Goal: Information Seeking & Learning: Learn about a topic

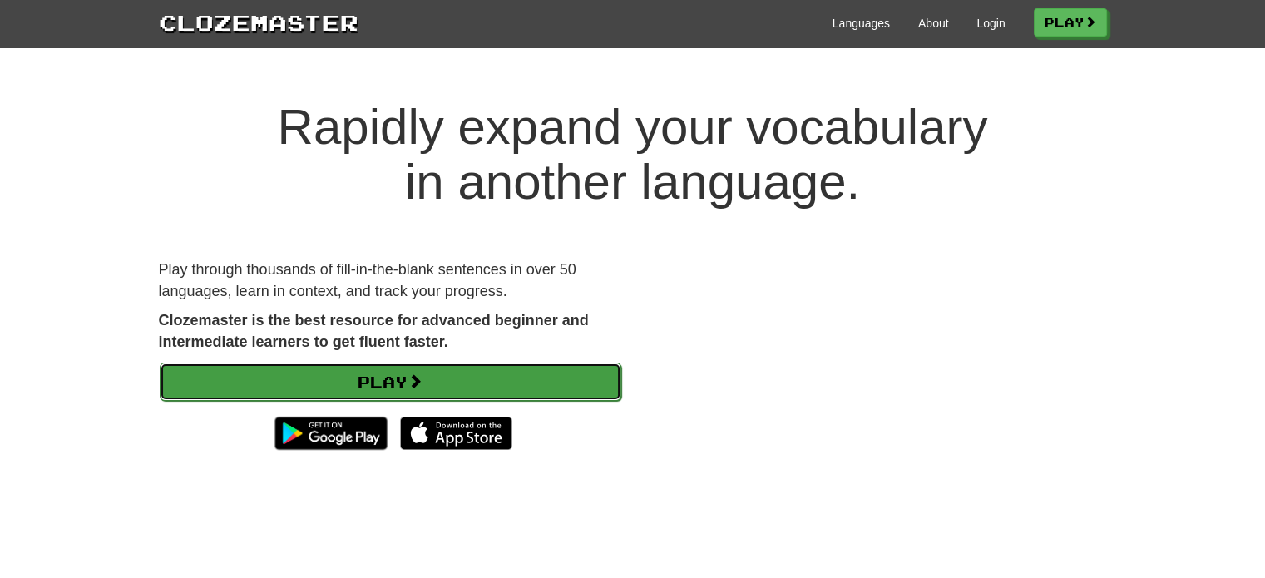
click at [546, 374] on link "Play" at bounding box center [391, 382] width 462 height 38
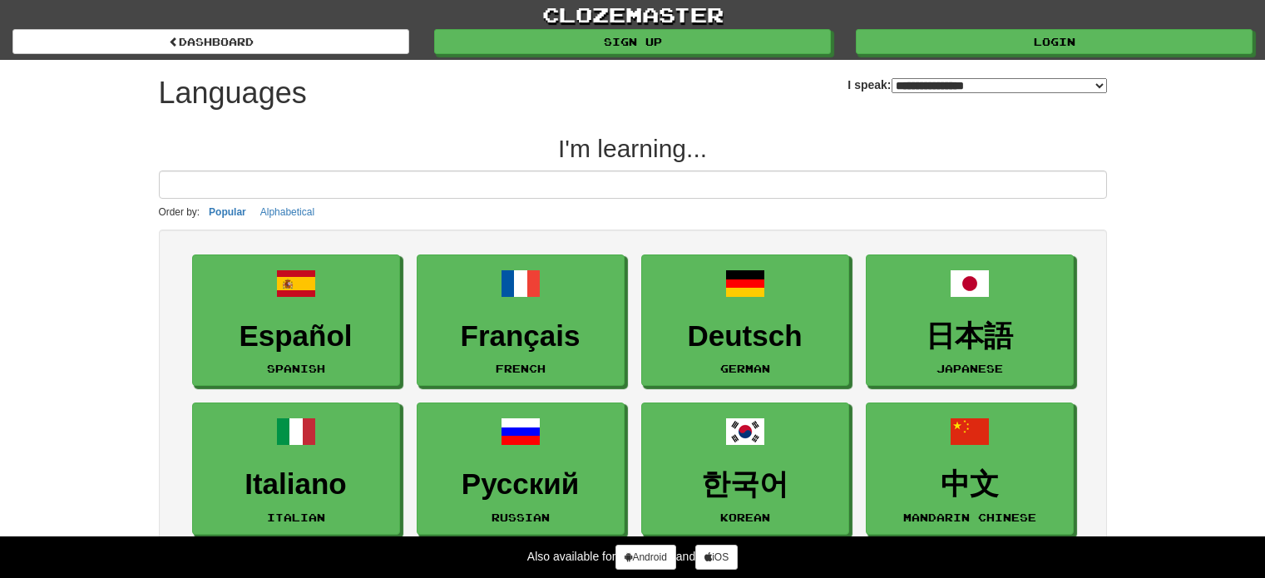
select select "*******"
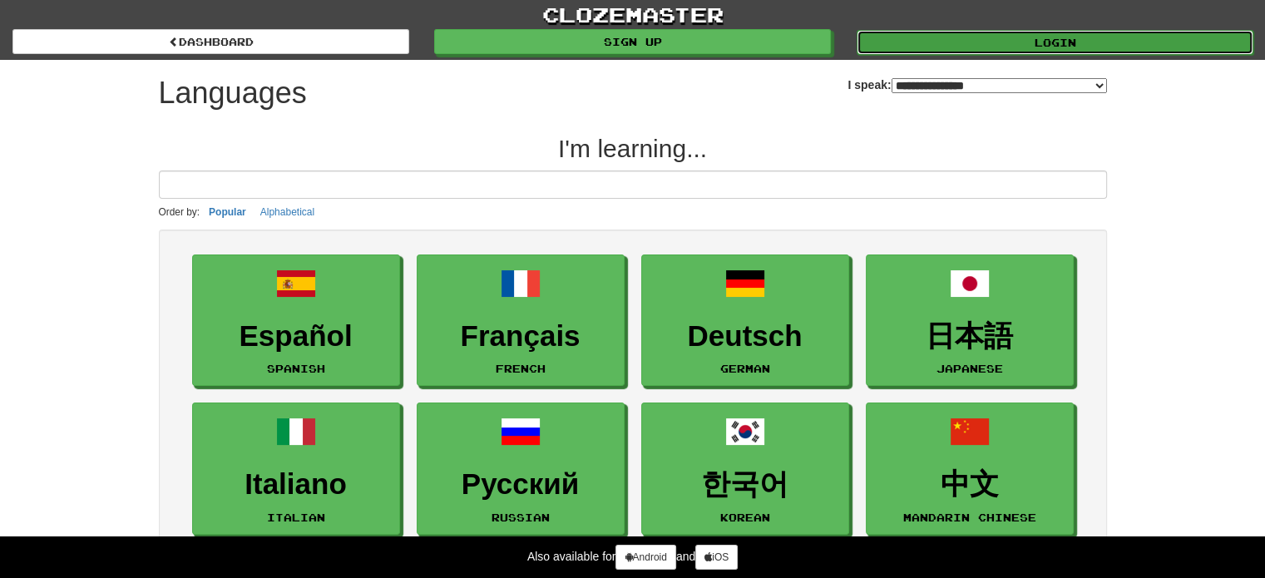
click at [979, 47] on link "Login" at bounding box center [1055, 42] width 397 height 25
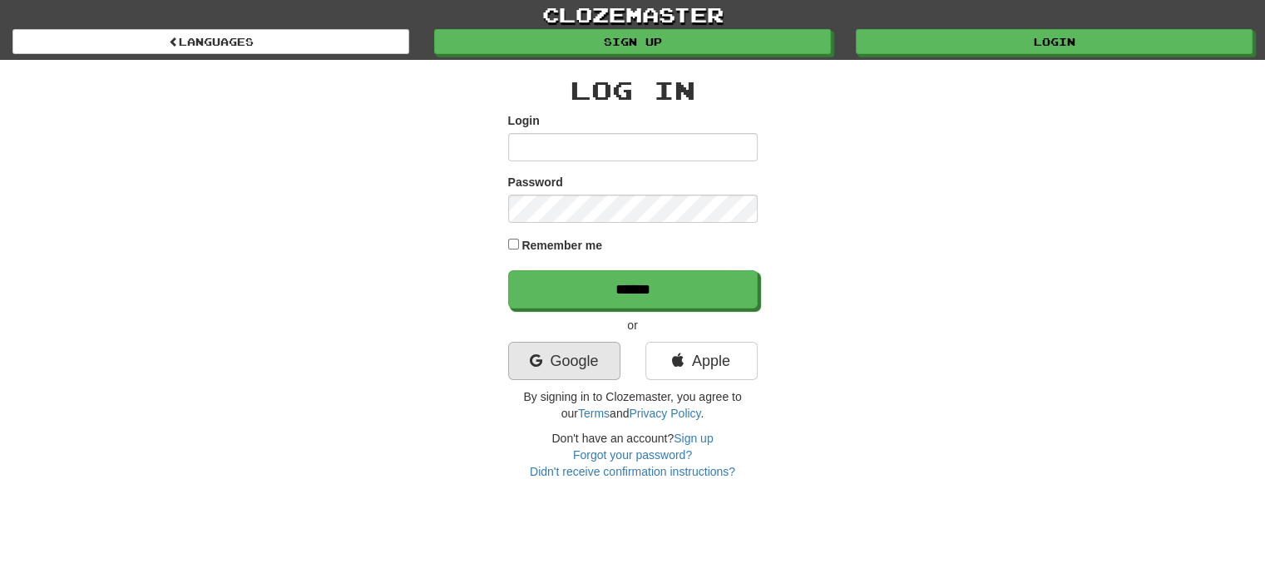
type input "**********"
click at [576, 358] on link "Google" at bounding box center [564, 361] width 112 height 38
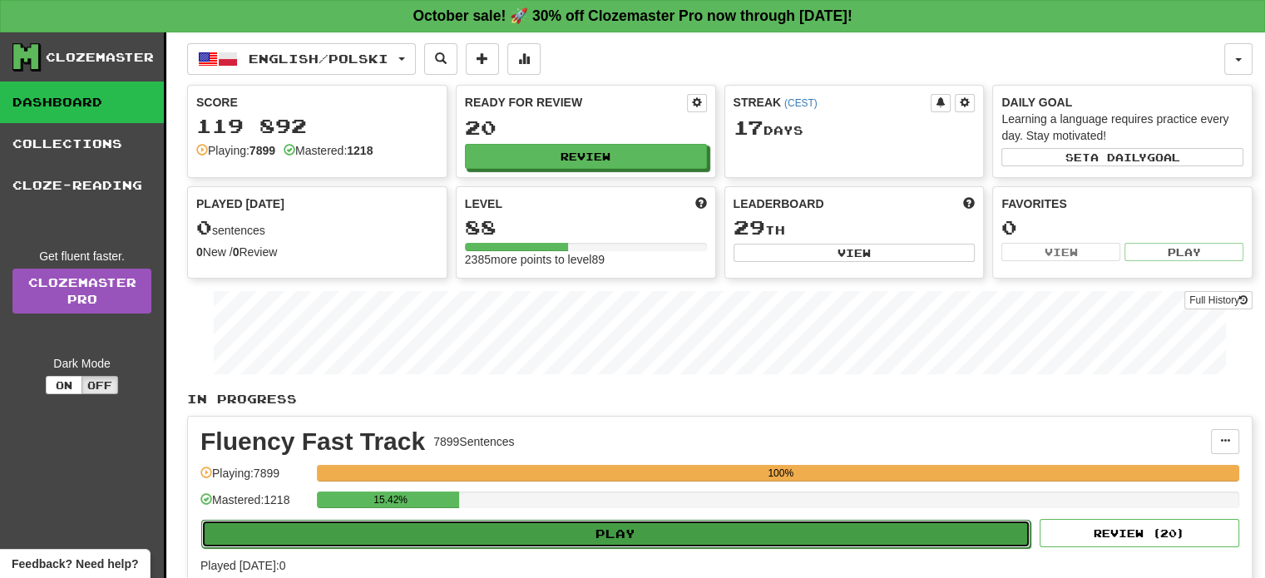
click at [614, 536] on button "Play" at bounding box center [615, 534] width 829 height 28
select select "**"
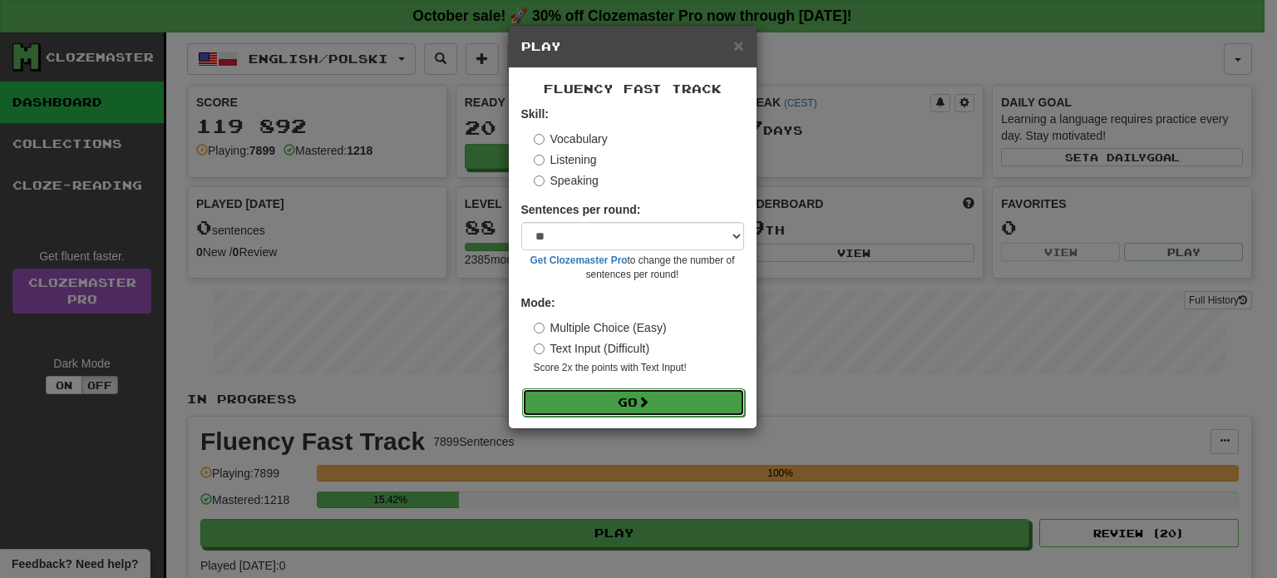
click at [630, 408] on button "Go" at bounding box center [633, 402] width 223 height 28
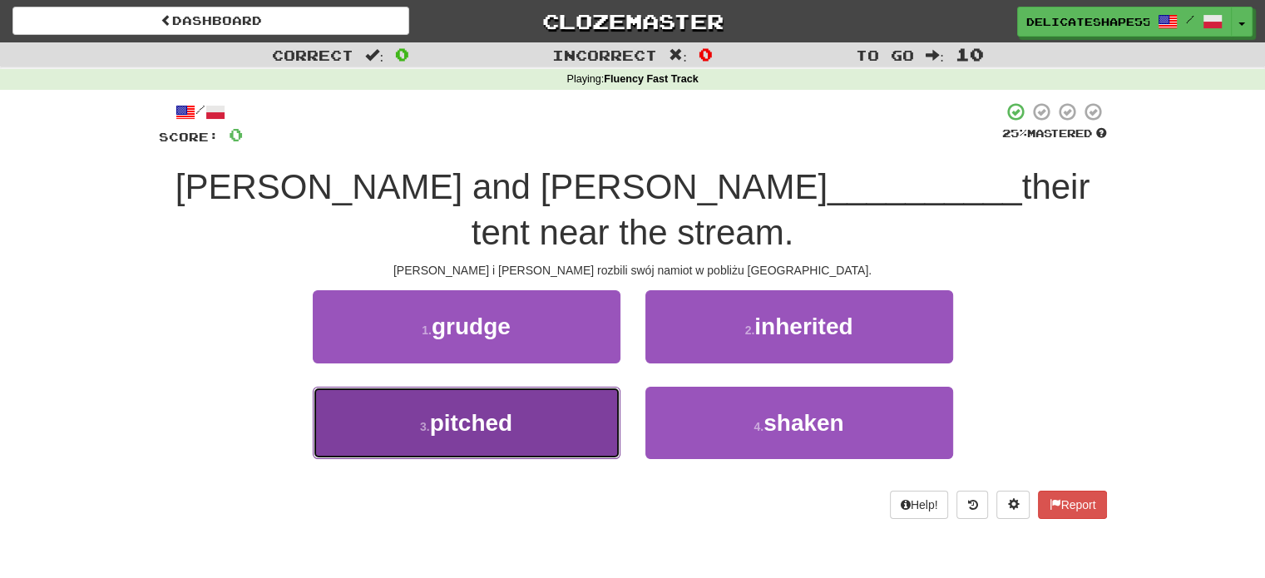
click at [585, 387] on button "3 . pitched" at bounding box center [467, 423] width 308 height 72
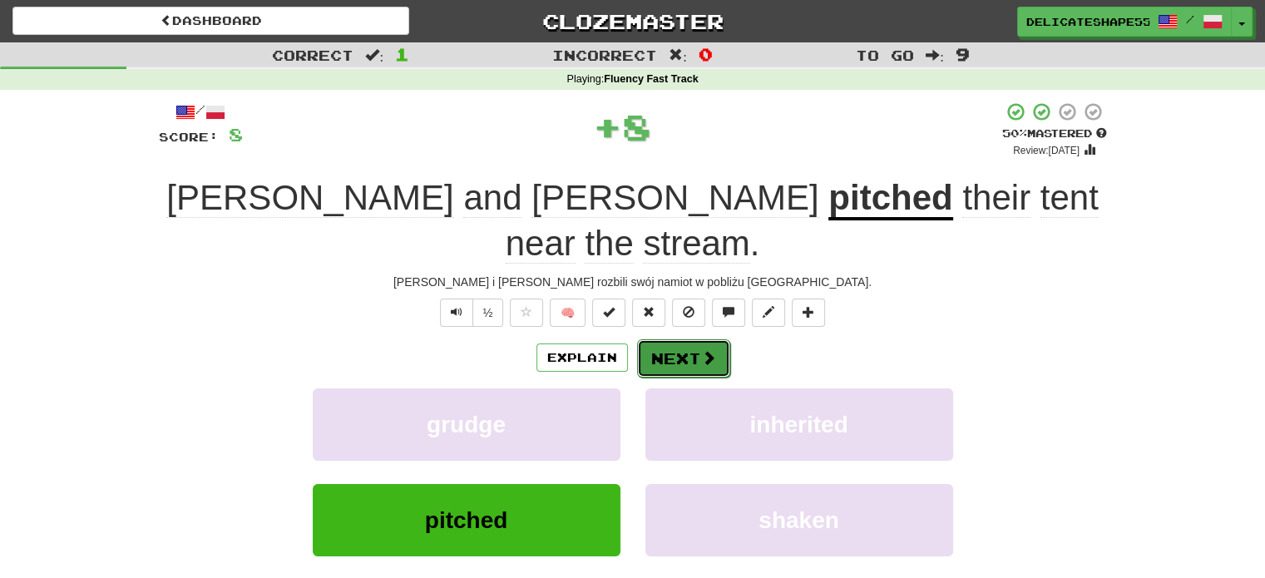
click at [665, 339] on button "Next" at bounding box center [683, 358] width 93 height 38
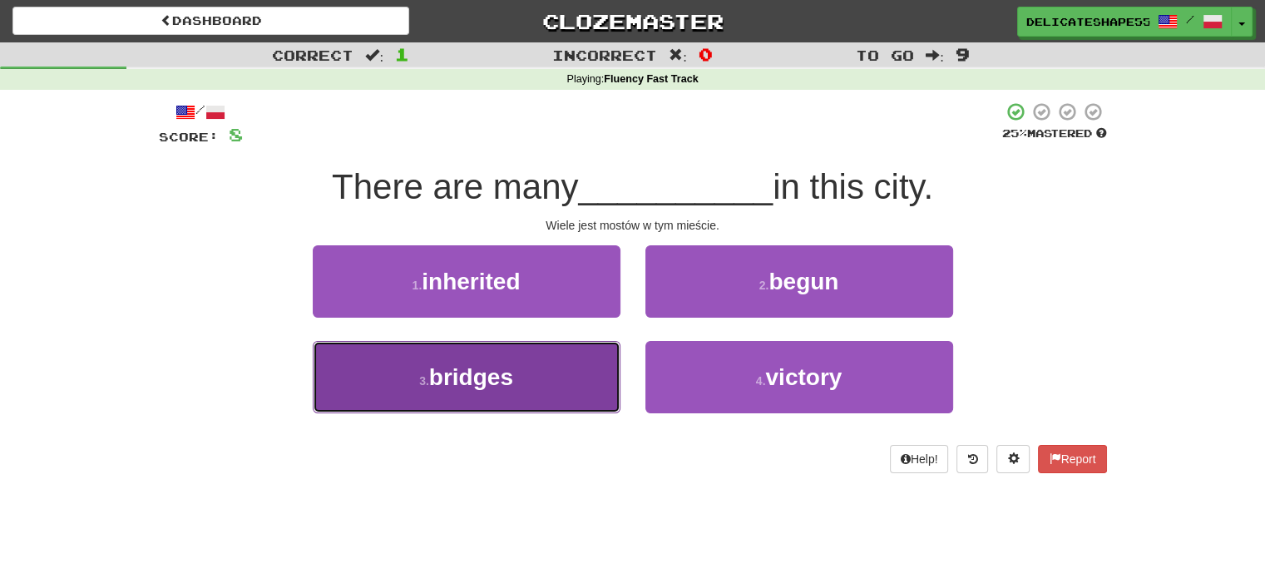
click at [581, 370] on button "3 . bridges" at bounding box center [467, 377] width 308 height 72
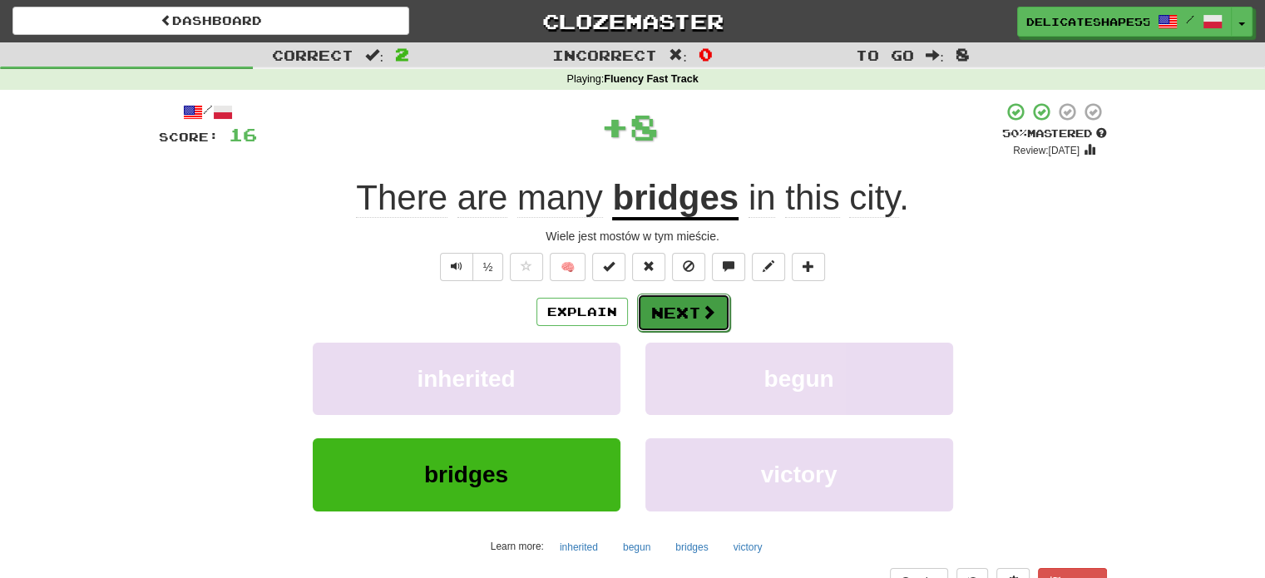
click at [667, 310] on button "Next" at bounding box center [683, 313] width 93 height 38
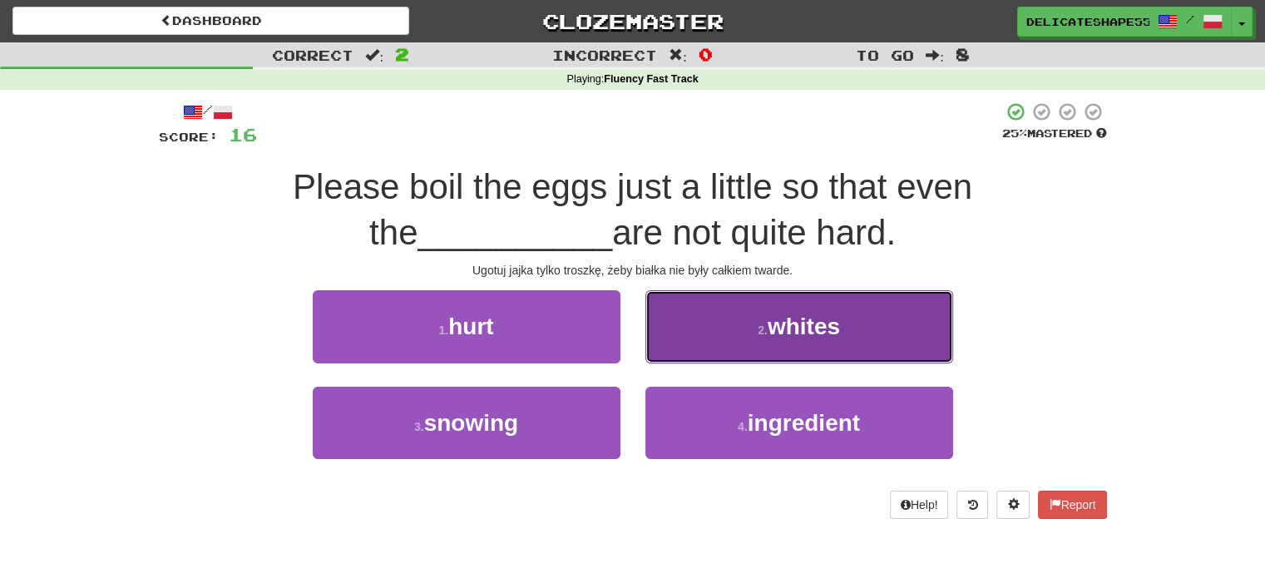
click at [669, 322] on button "2 . whites" at bounding box center [799, 326] width 308 height 72
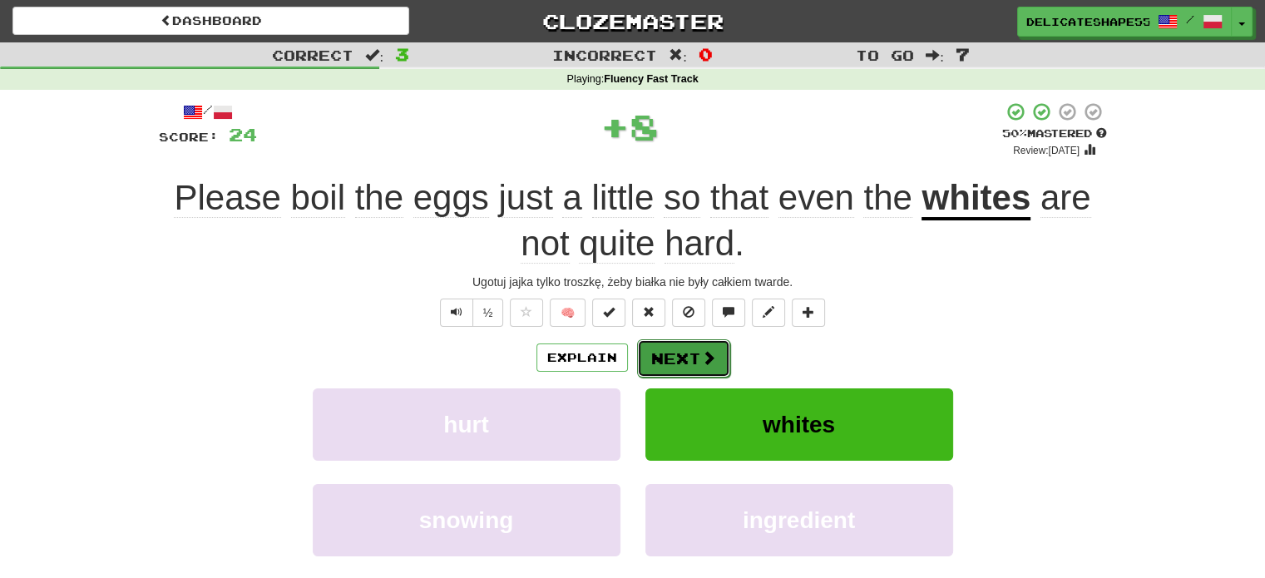
click at [675, 361] on button "Next" at bounding box center [683, 358] width 93 height 38
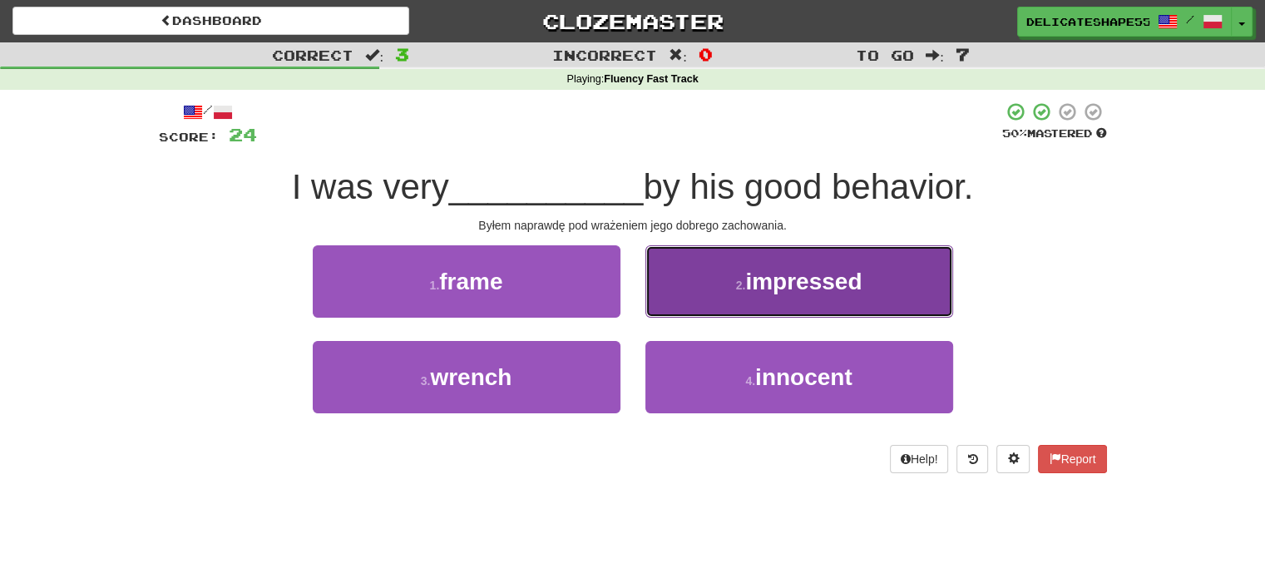
click at [696, 304] on button "2 . impressed" at bounding box center [799, 281] width 308 height 72
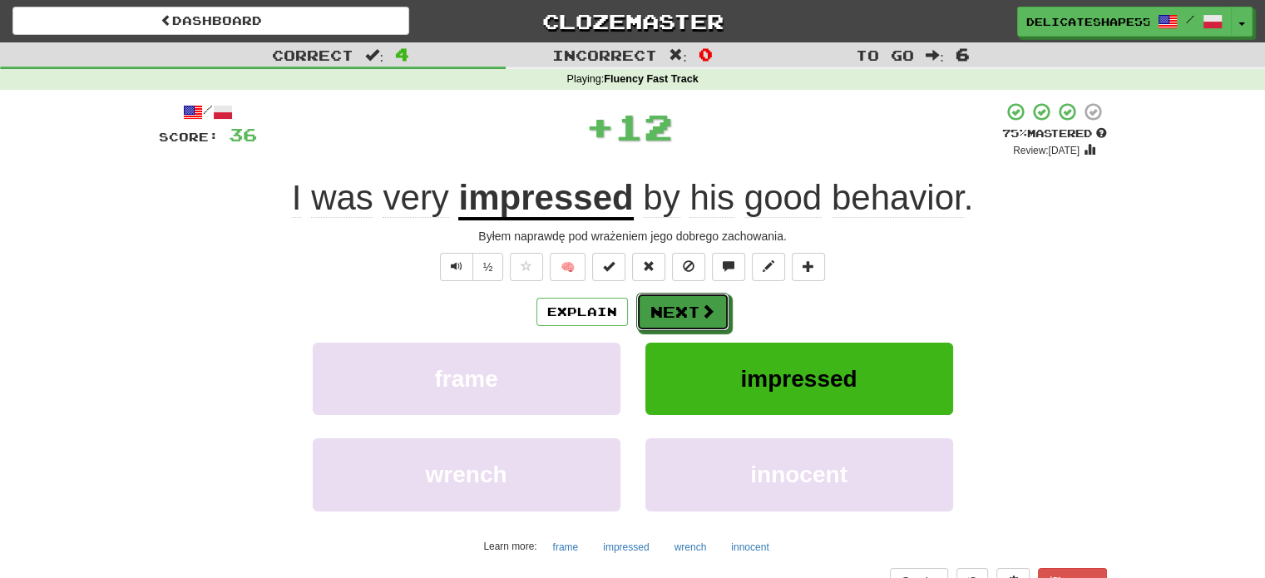
click at [696, 304] on button "Next" at bounding box center [682, 312] width 93 height 38
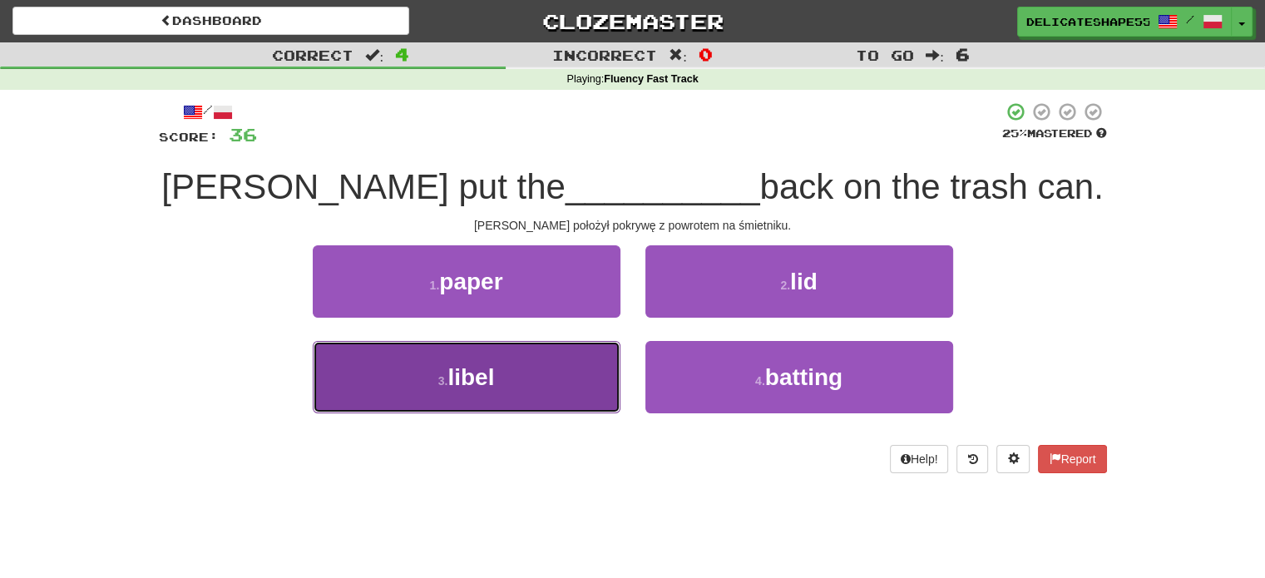
click at [601, 360] on button "3 . [GEOGRAPHIC_DATA]" at bounding box center [467, 377] width 308 height 72
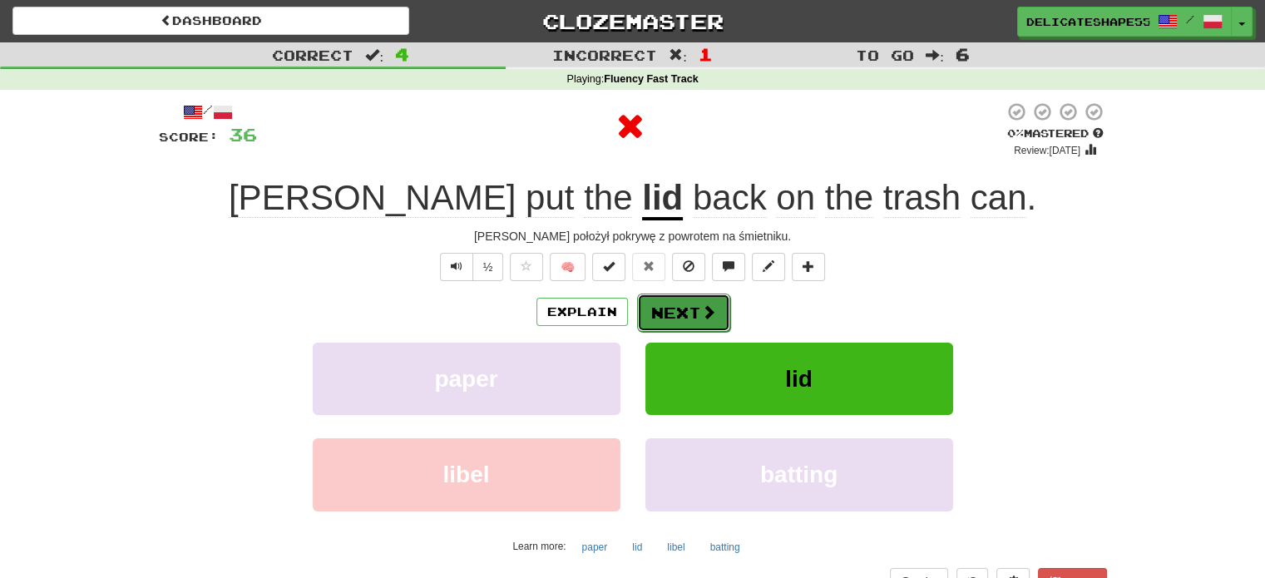
click at [669, 309] on button "Next" at bounding box center [683, 313] width 93 height 38
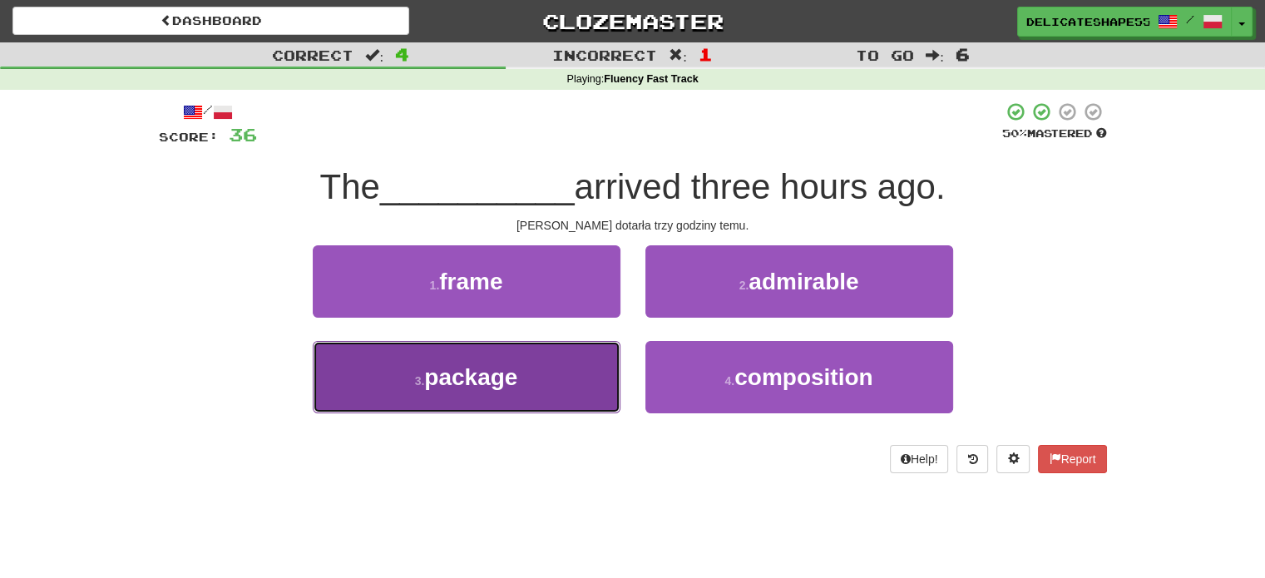
click at [592, 368] on button "3 . package" at bounding box center [467, 377] width 308 height 72
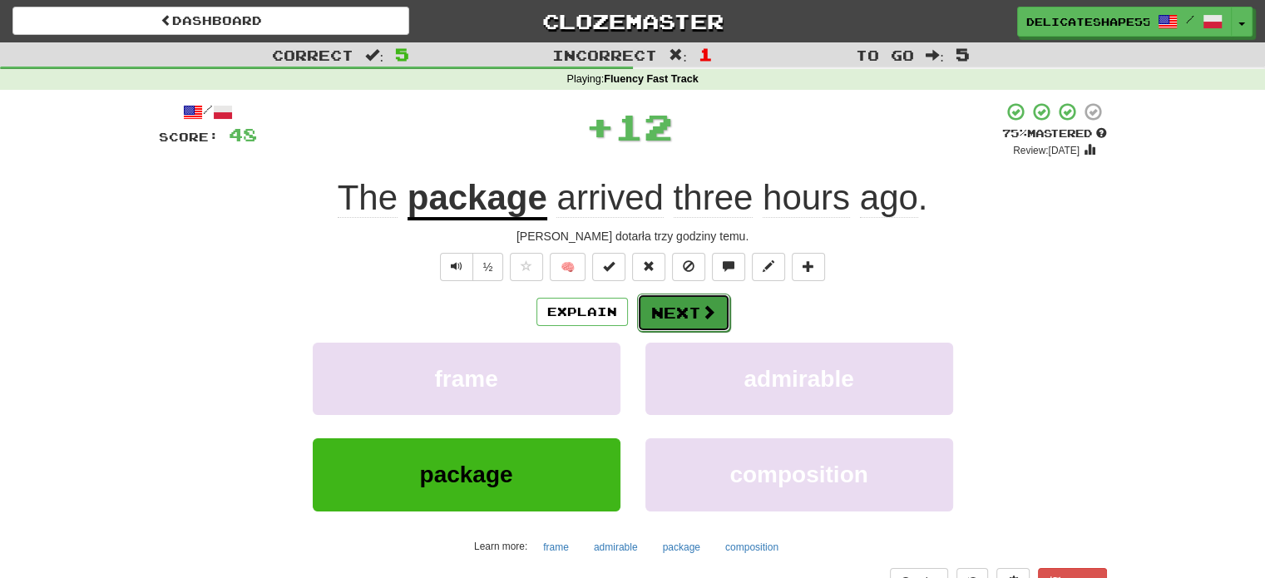
click at [664, 315] on button "Next" at bounding box center [683, 313] width 93 height 38
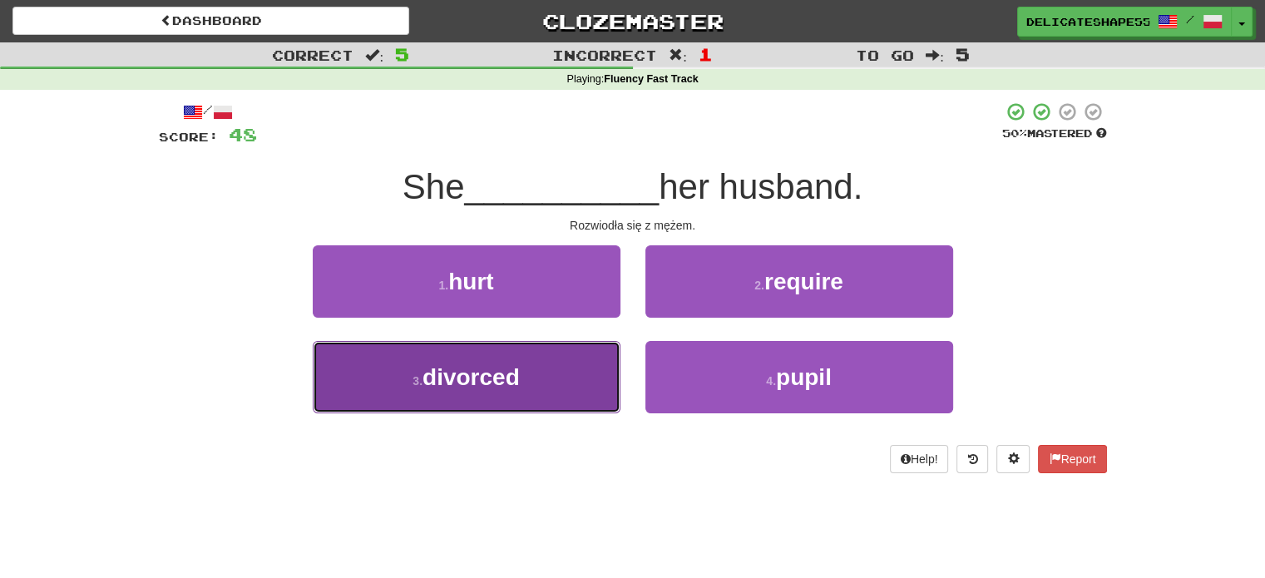
click at [580, 370] on button "3 . divorced" at bounding box center [467, 377] width 308 height 72
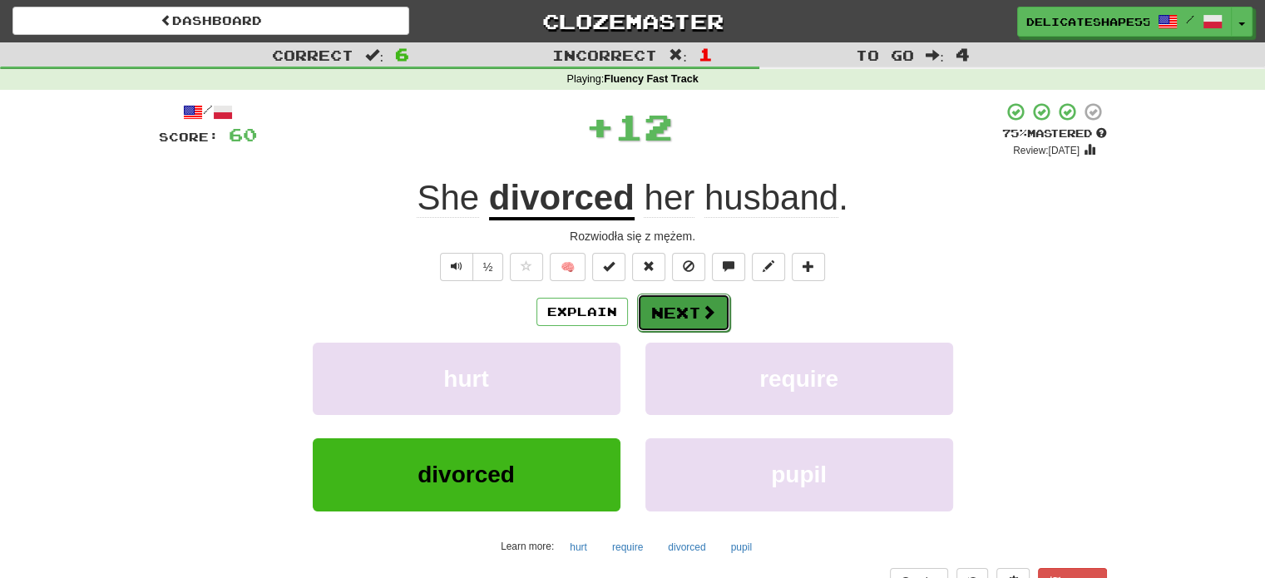
click at [662, 313] on button "Next" at bounding box center [683, 313] width 93 height 38
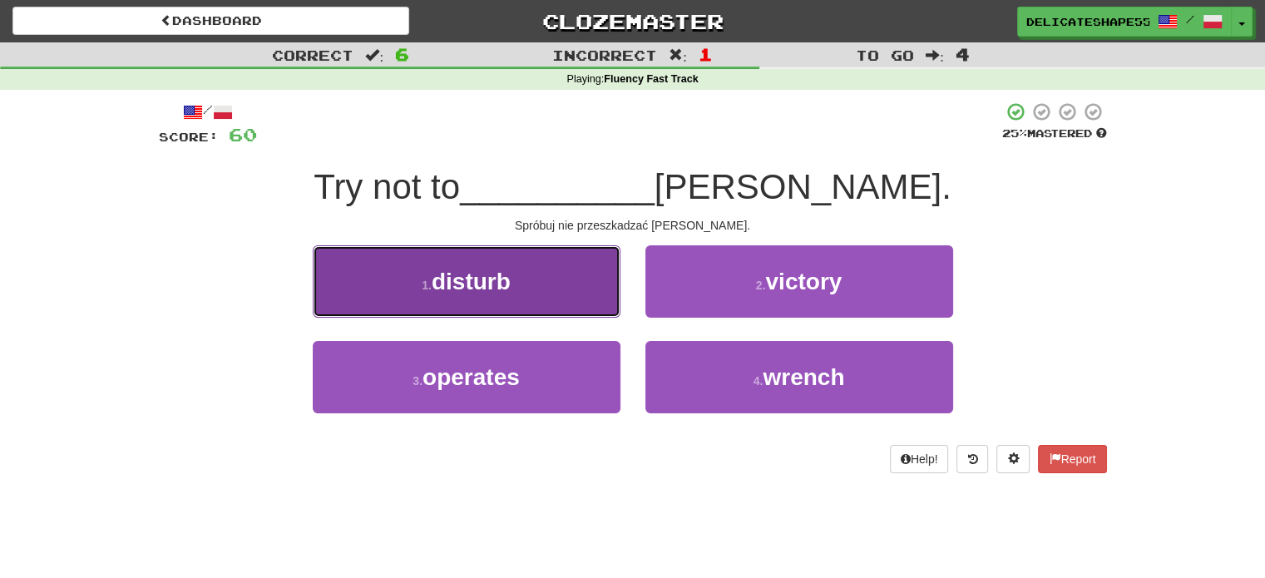
click at [600, 279] on button "1 . disturb" at bounding box center [467, 281] width 308 height 72
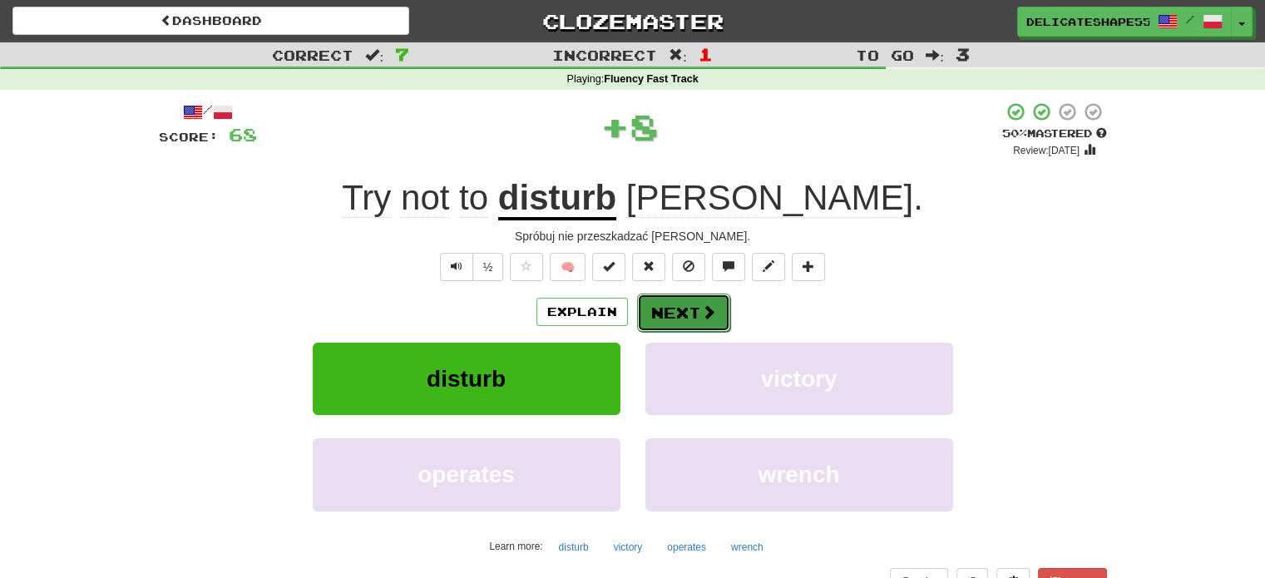
click at [655, 310] on button "Next" at bounding box center [683, 313] width 93 height 38
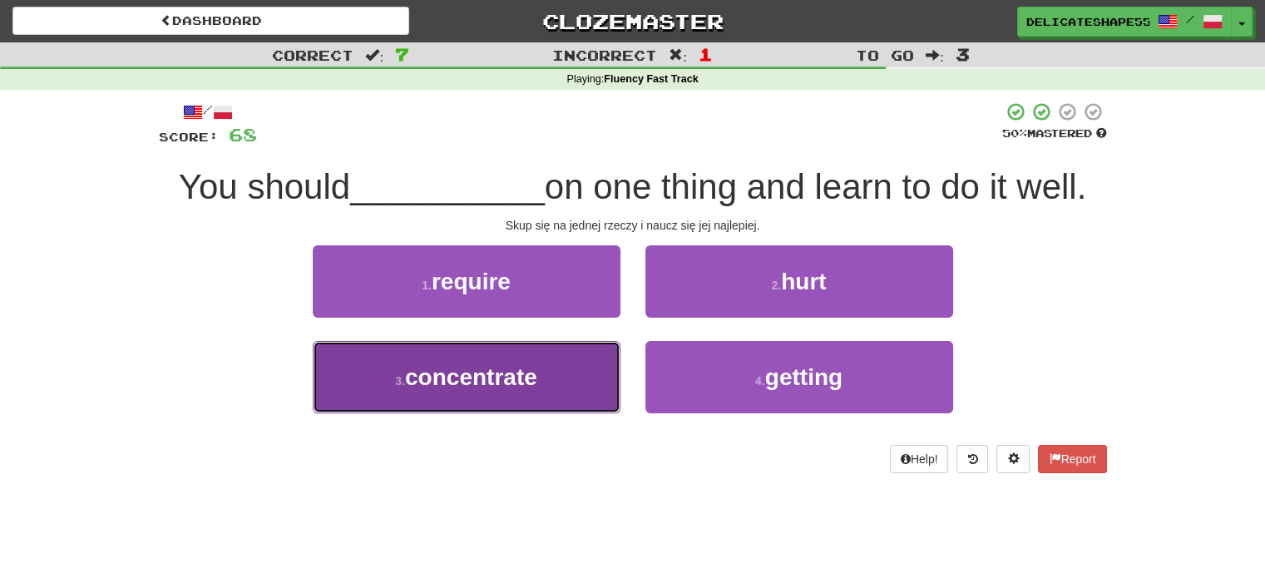
click at [585, 382] on button "3 . concentrate" at bounding box center [467, 377] width 308 height 72
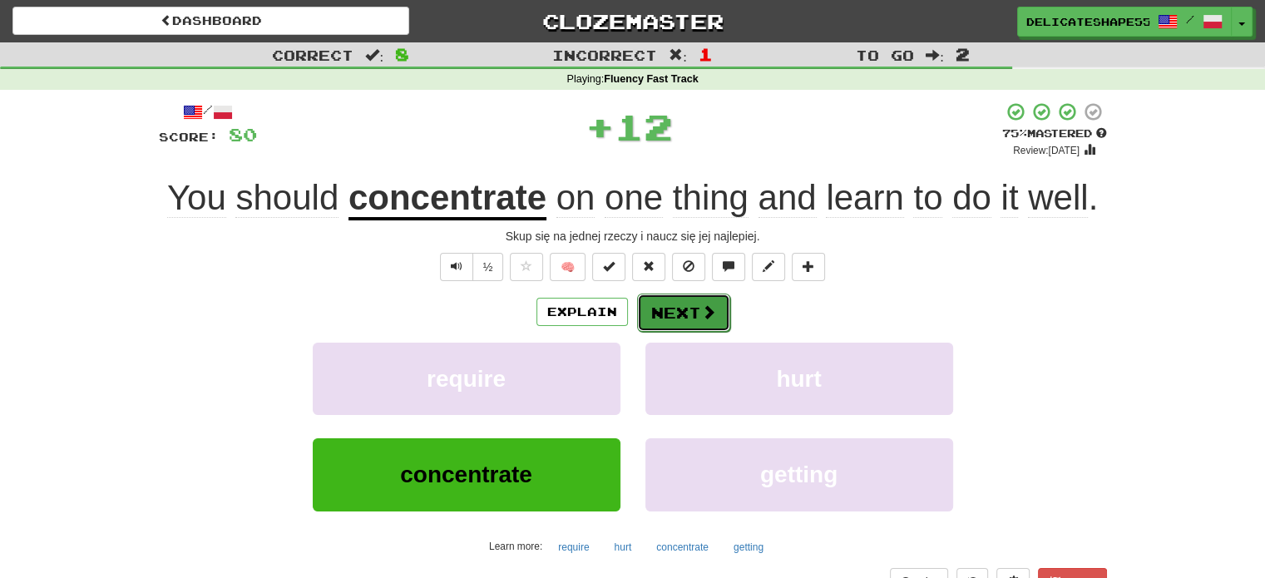
click at [675, 319] on button "Next" at bounding box center [683, 313] width 93 height 38
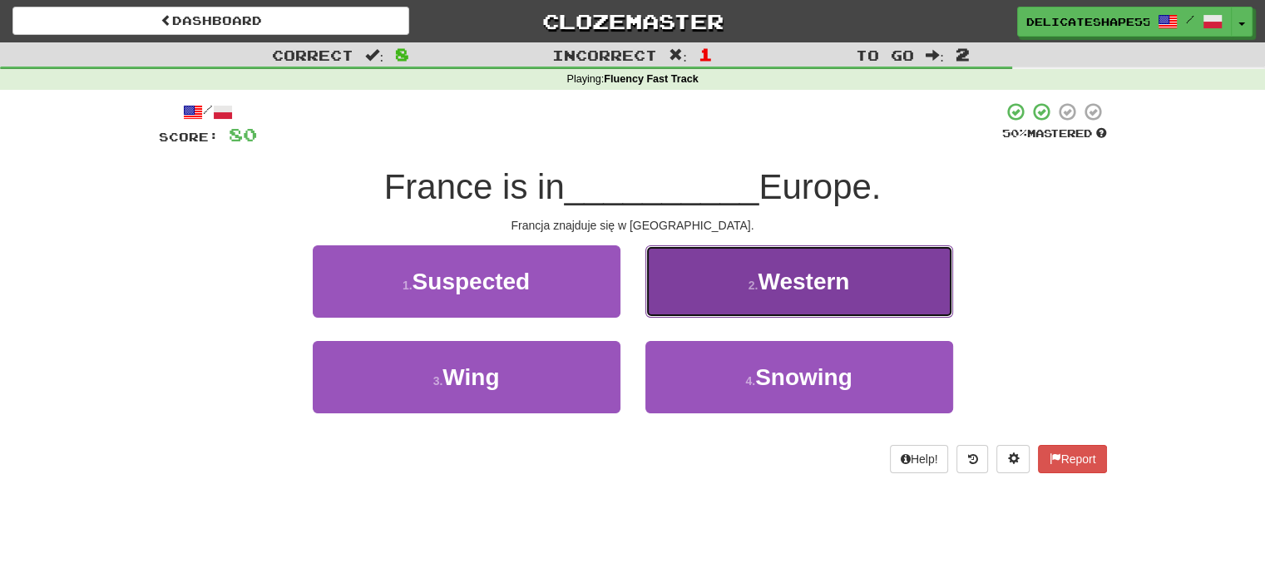
click at [691, 309] on button "2 . Western" at bounding box center [799, 281] width 308 height 72
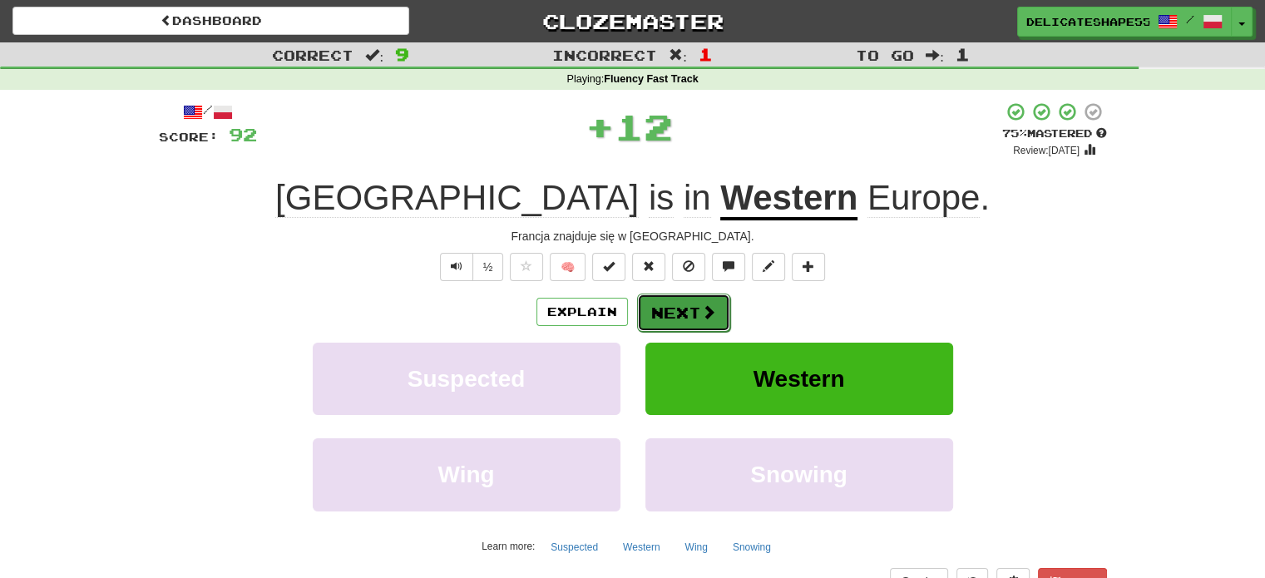
click at [692, 309] on button "Next" at bounding box center [683, 313] width 93 height 38
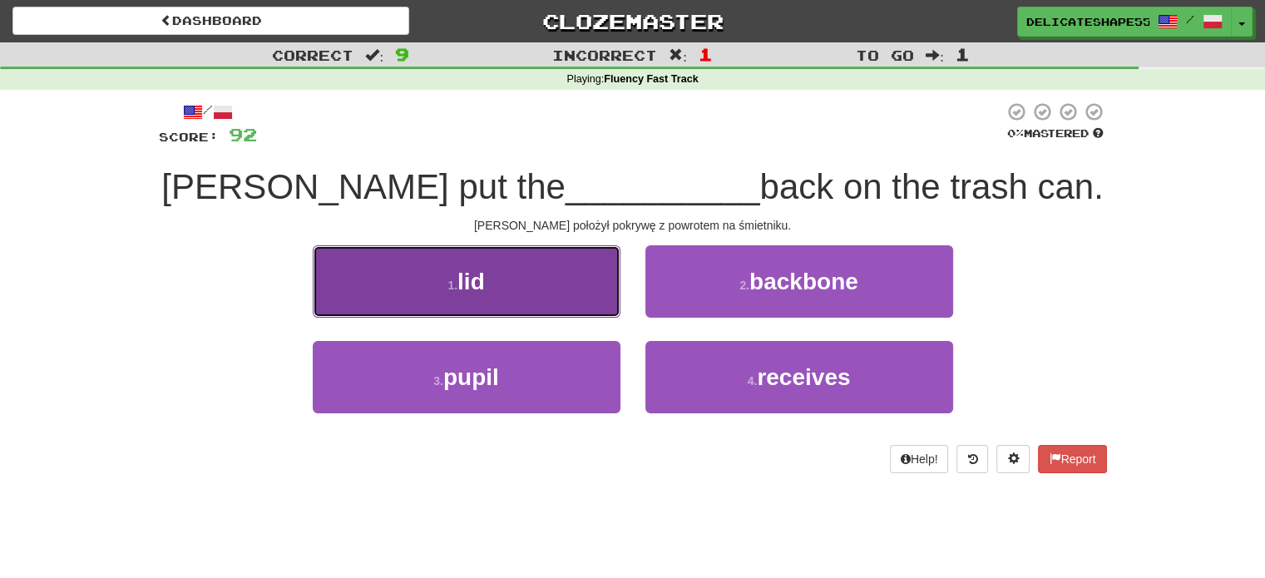
click at [595, 288] on button "1 . lid" at bounding box center [467, 281] width 308 height 72
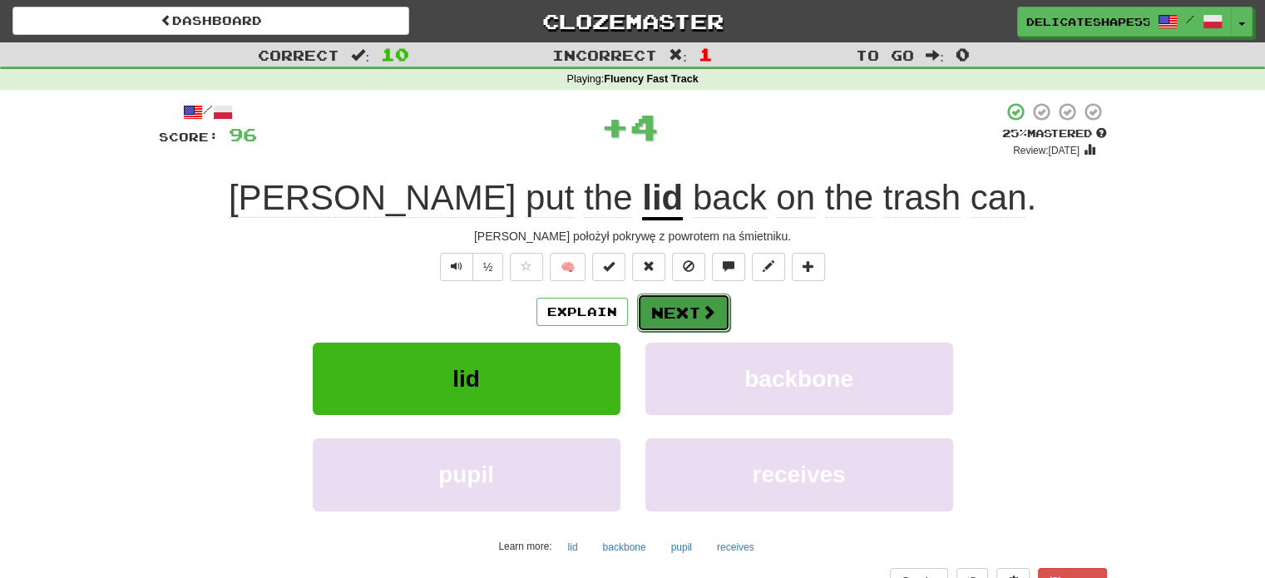
click at [650, 314] on button "Next" at bounding box center [683, 313] width 93 height 38
